Goal: Information Seeking & Learning: Learn about a topic

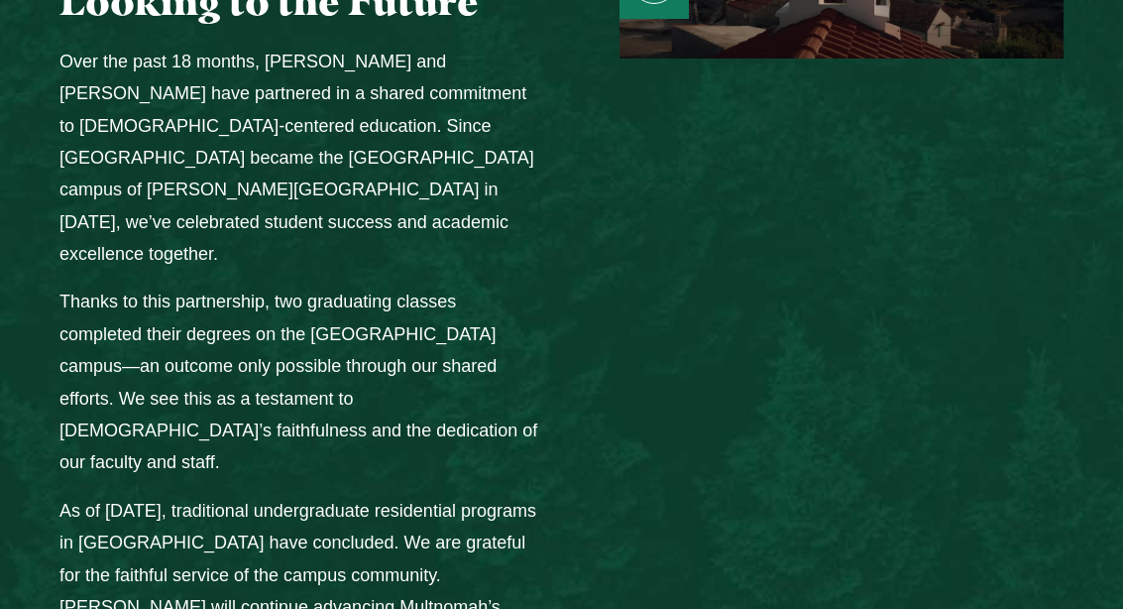
scroll to position [2836, 0]
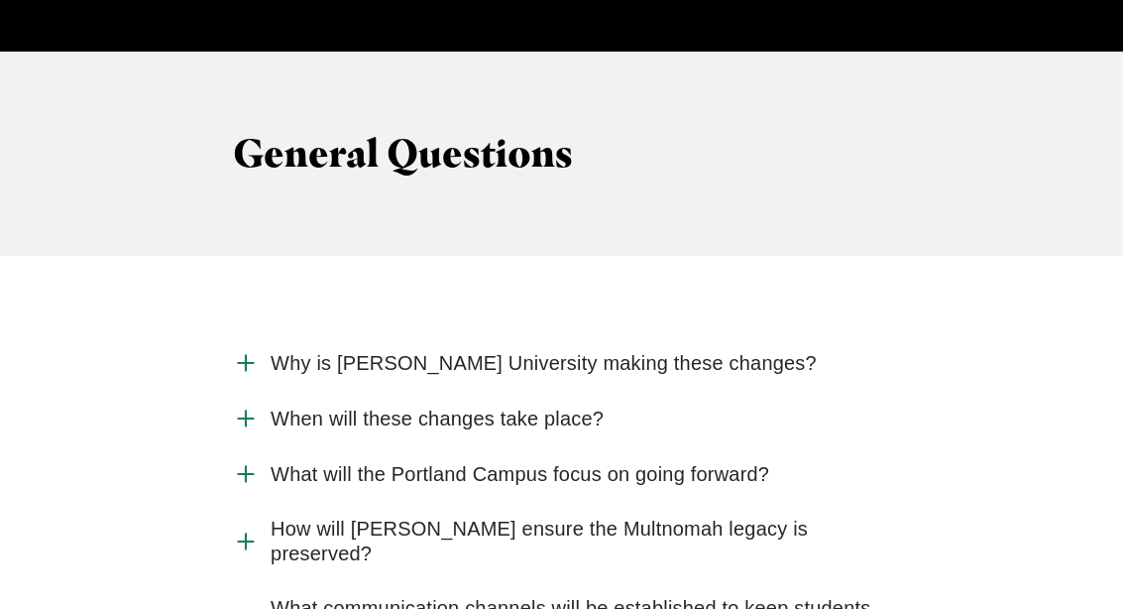
scroll to position [2146, 0]
click at [684, 351] on span "Why is [PERSON_NAME] University making these changes?" at bounding box center [544, 363] width 546 height 25
click at [0, 0] on input "Why is [PERSON_NAME] University making these changes?" at bounding box center [0, 0] width 0 height 0
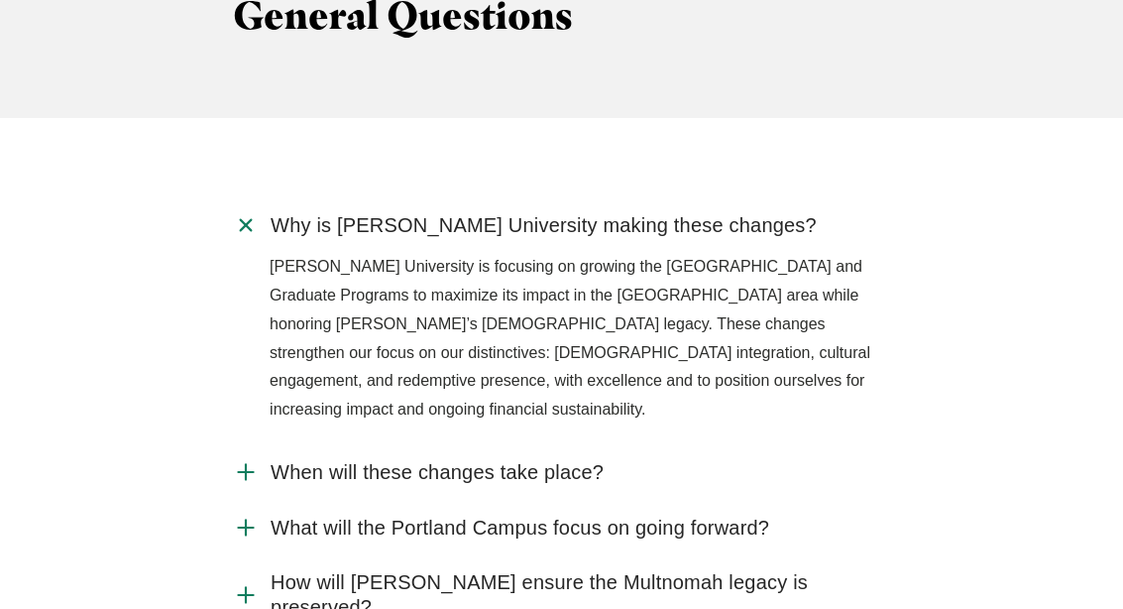
scroll to position [2288, 0]
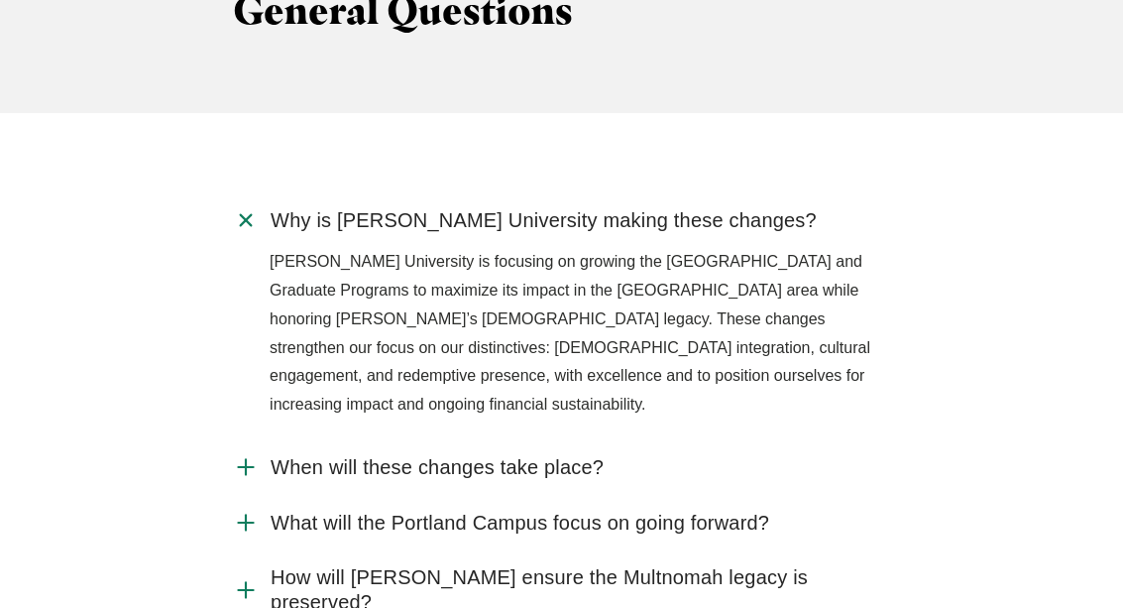
click at [732, 511] on span "What will the Portland Campus focus on going forward?" at bounding box center [520, 523] width 499 height 25
click at [0, 0] on input "What will the Portland Campus focus on going forward?" at bounding box center [0, 0] width 0 height 0
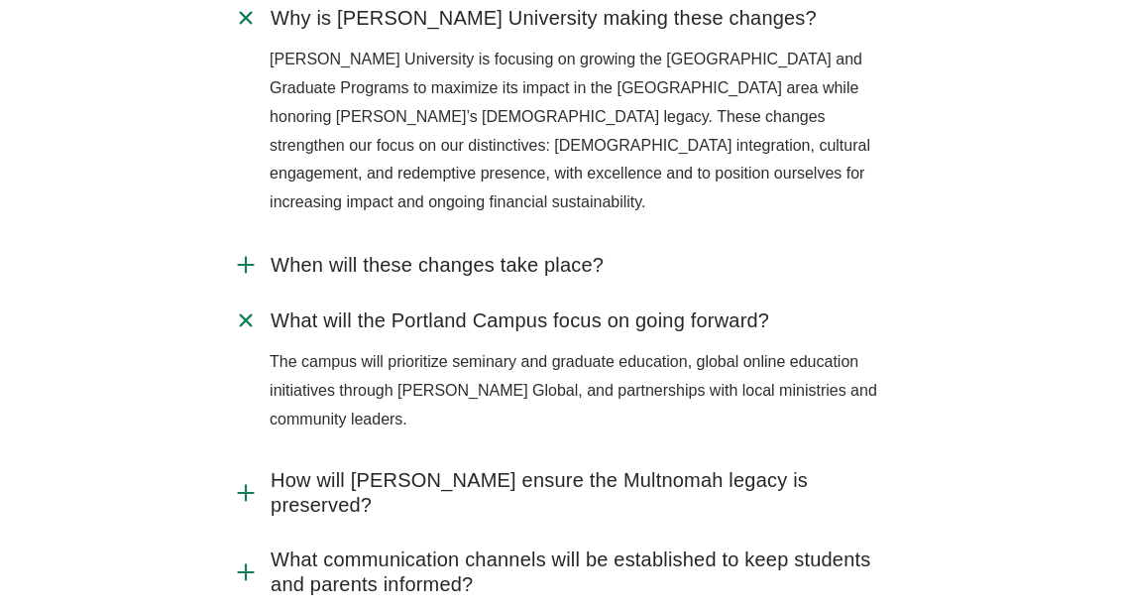
scroll to position [2493, 0]
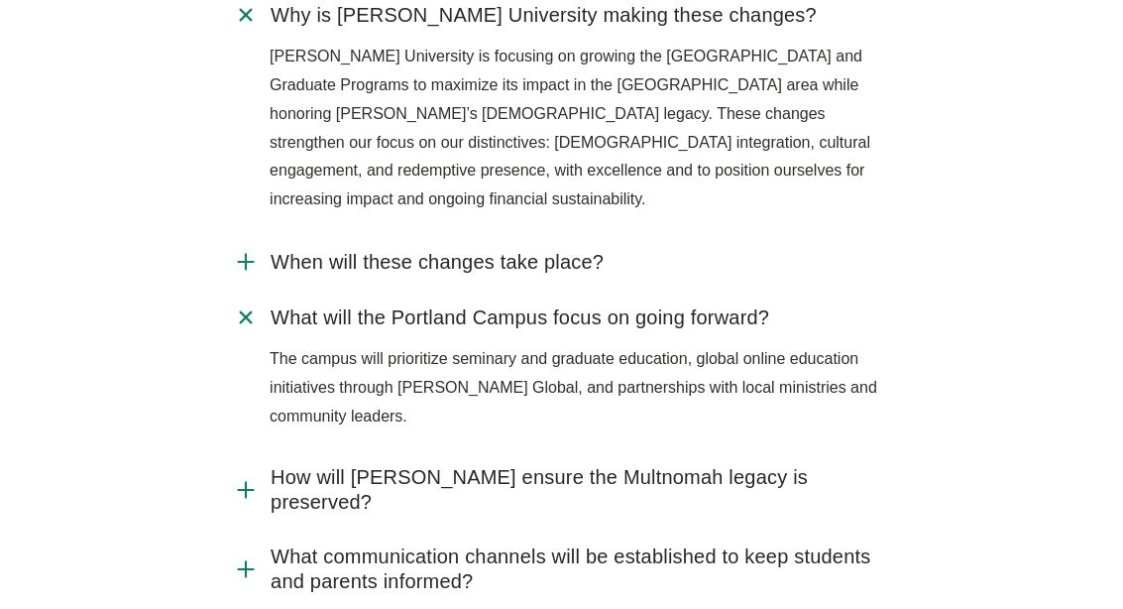
click at [803, 466] on span "How will [PERSON_NAME] ensure the Multnomah legacy is preserved?" at bounding box center [580, 491] width 619 height 50
click at [0, 0] on input "How will [PERSON_NAME] ensure the Multnomah legacy is preserved?" at bounding box center [0, 0] width 0 height 0
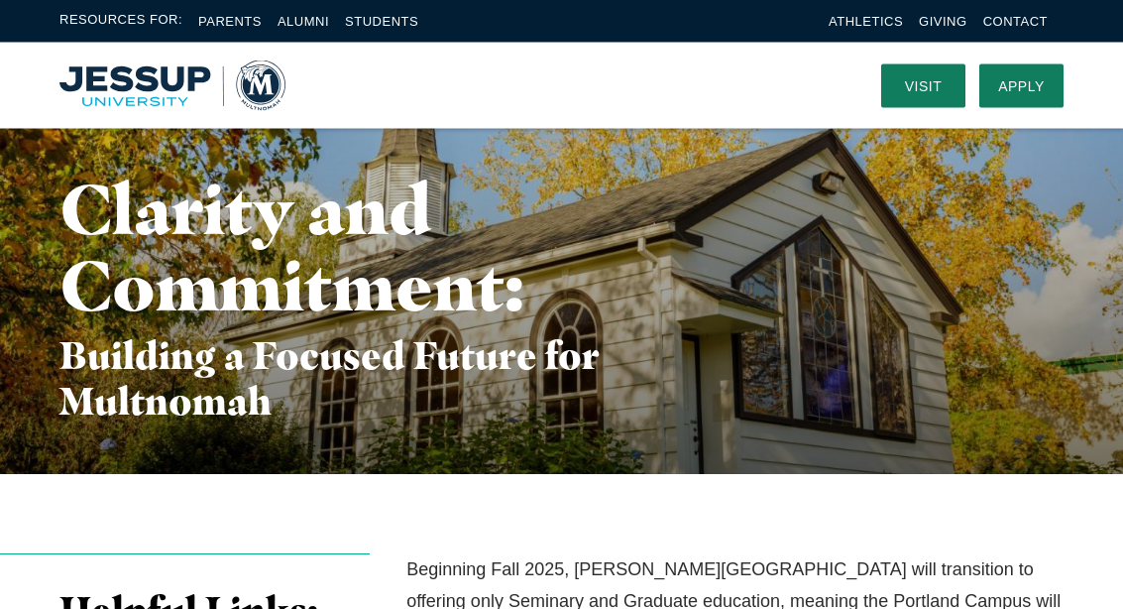
scroll to position [0, 0]
